Goal: Navigation & Orientation: Find specific page/section

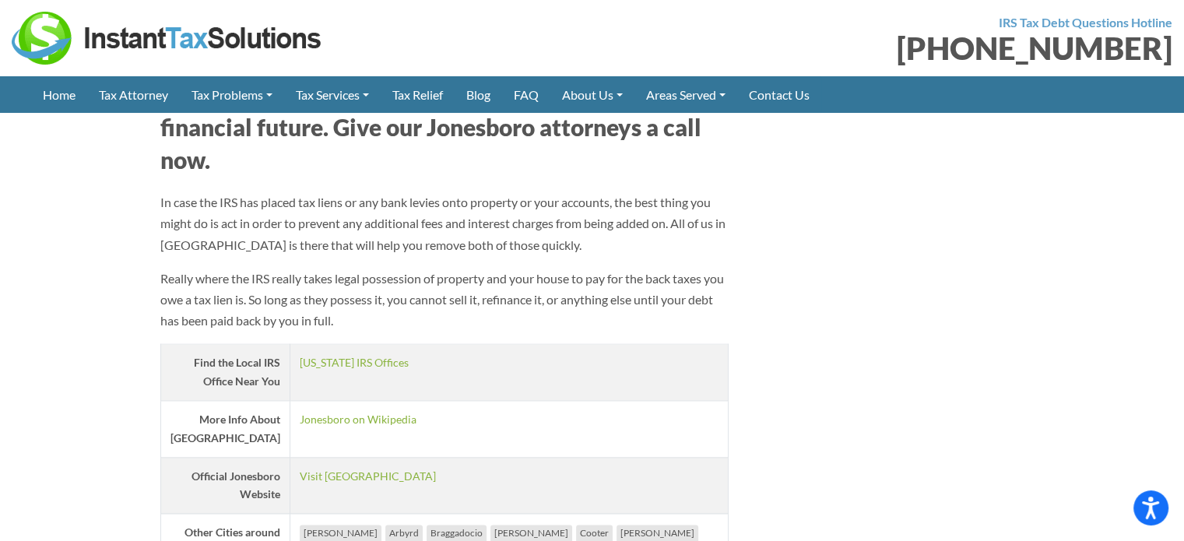
scroll to position [2251, 0]
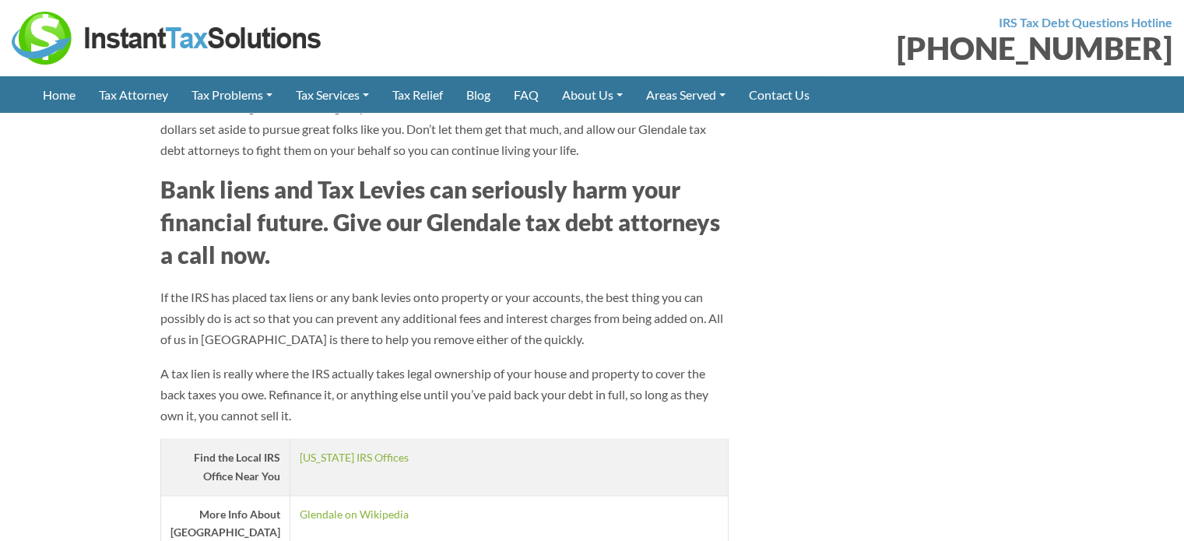
scroll to position [2492, 0]
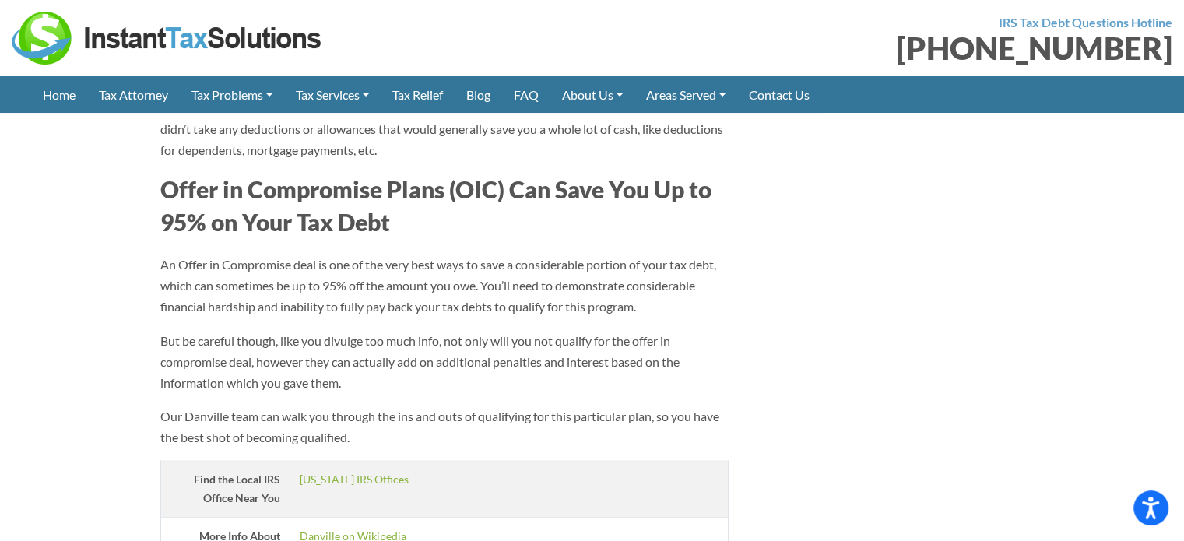
scroll to position [2336, 0]
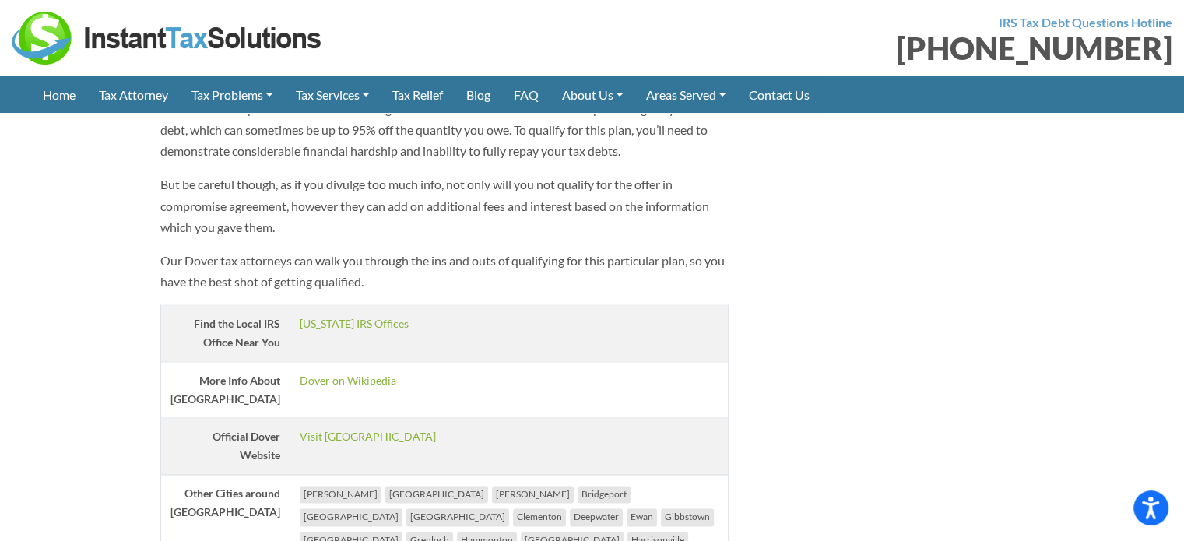
scroll to position [2336, 0]
